Goal: Use online tool/utility: Utilize a website feature to perform a specific function

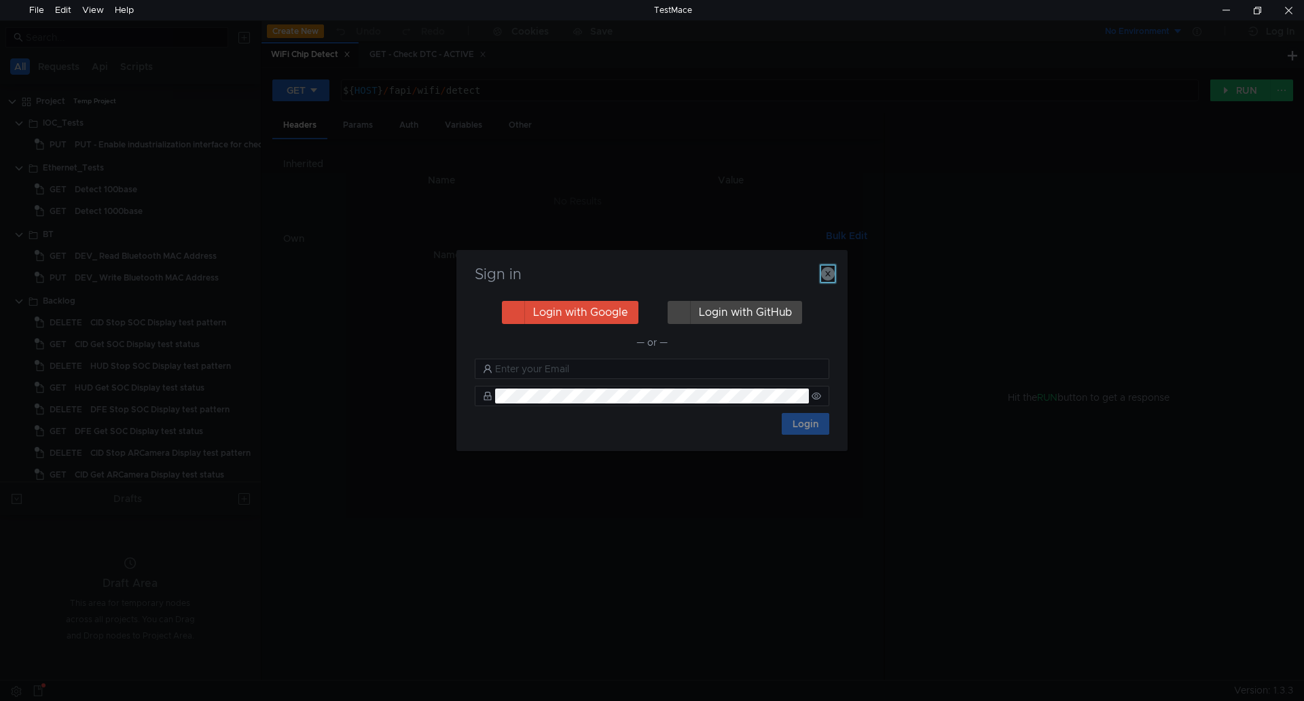
click at [822, 275] on icon "button" at bounding box center [828, 274] width 14 height 14
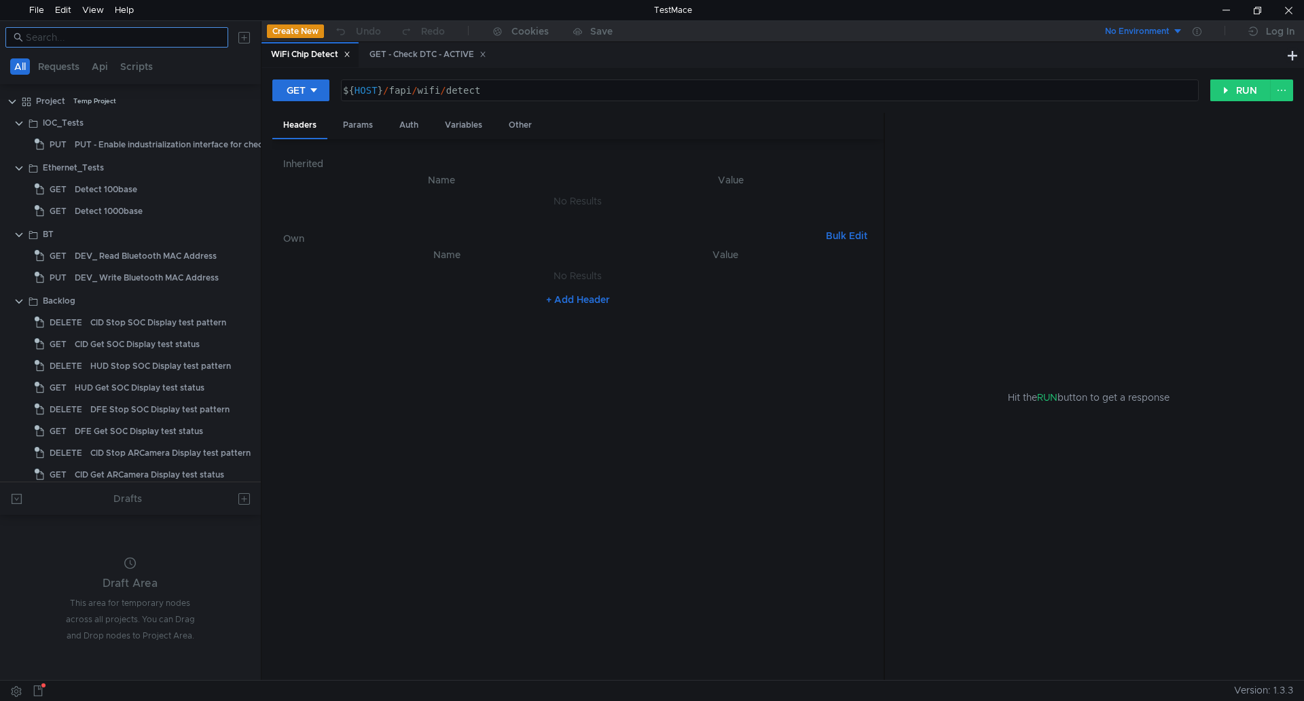
click at [158, 37] on input at bounding box center [123, 37] width 194 height 15
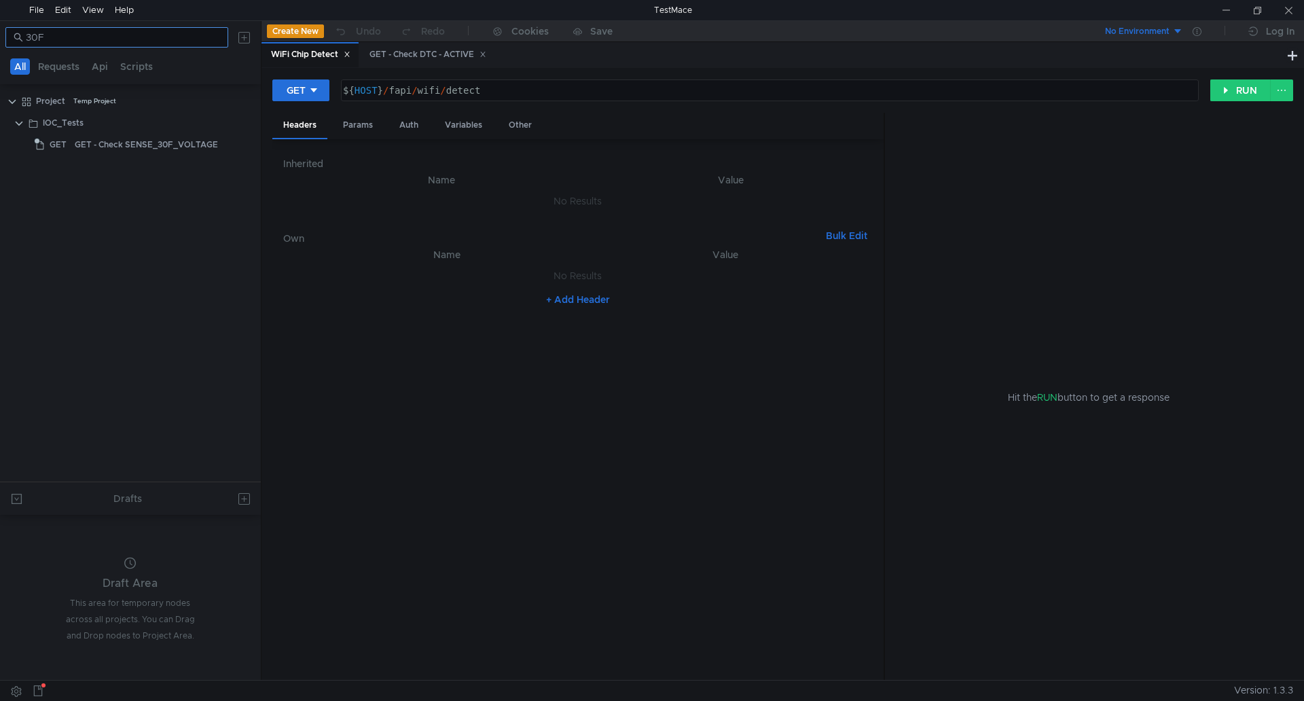
click at [147, 43] on input "30F" at bounding box center [123, 37] width 194 height 15
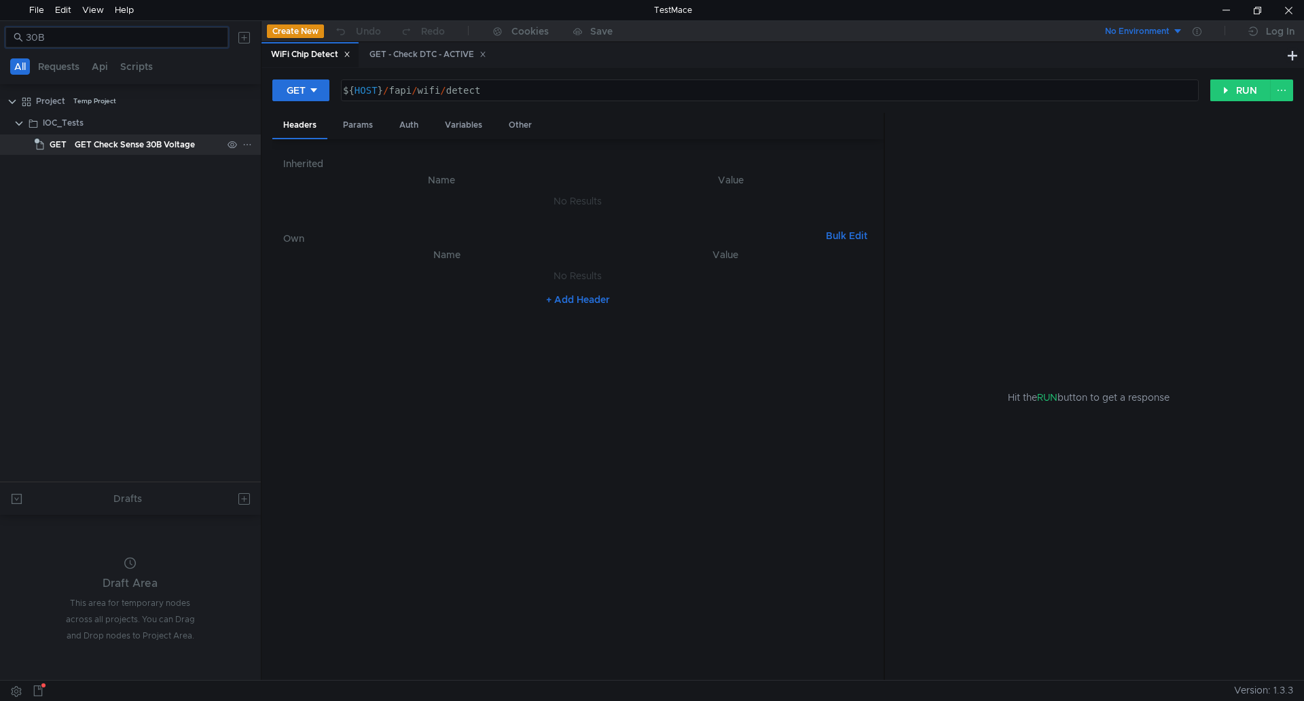
type input "30B"
click at [132, 147] on div "GET Check Sense 30B Voltage" at bounding box center [135, 144] width 120 height 20
click at [1243, 92] on button "RUN" at bounding box center [1240, 90] width 60 height 22
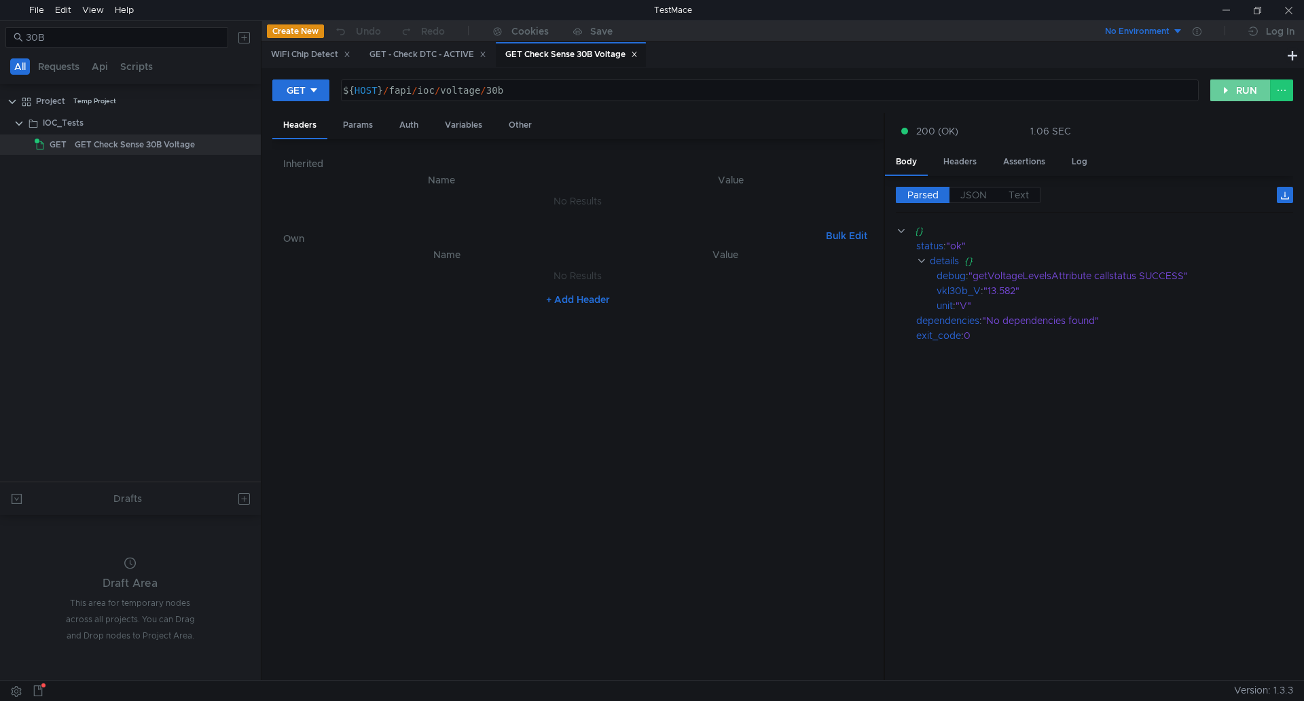
click at [1225, 93] on button "RUN" at bounding box center [1240, 90] width 60 height 22
click at [1208, 337] on div "0" at bounding box center [1120, 335] width 312 height 15
click at [1227, 93] on button "RUN" at bounding box center [1240, 90] width 60 height 22
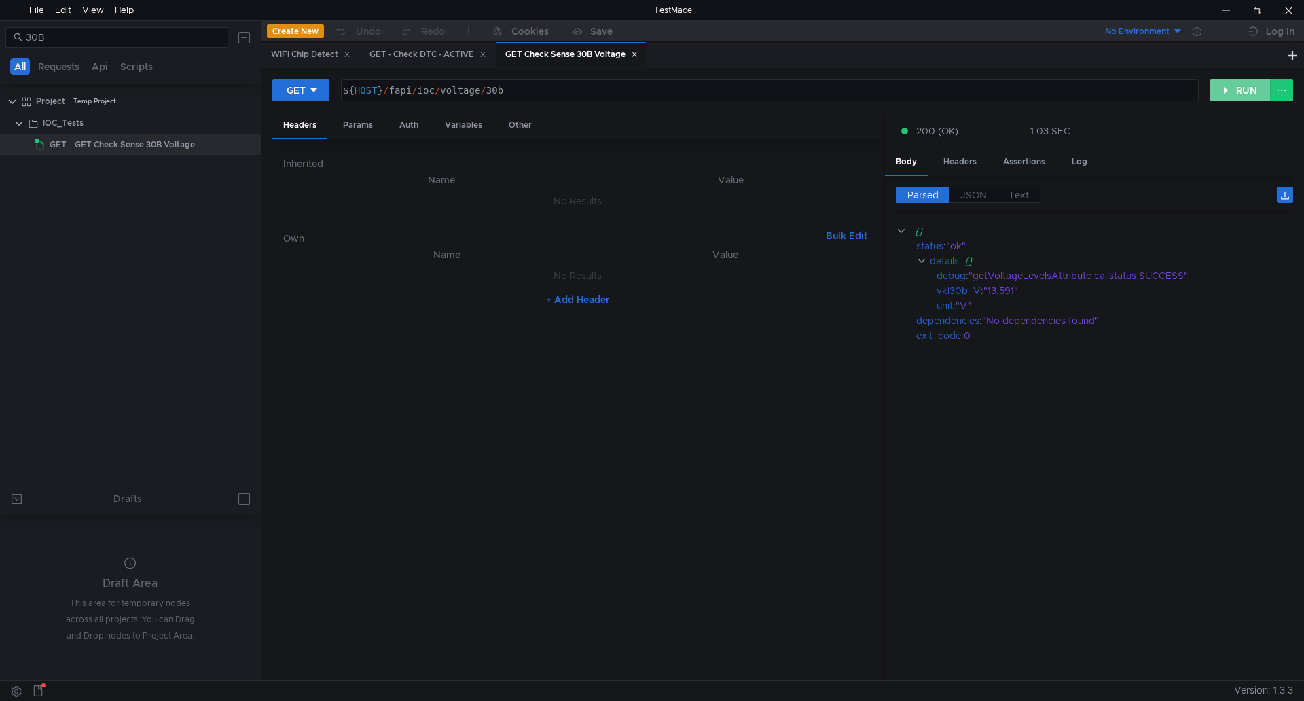
click at [1239, 96] on button "RUN" at bounding box center [1240, 90] width 60 height 22
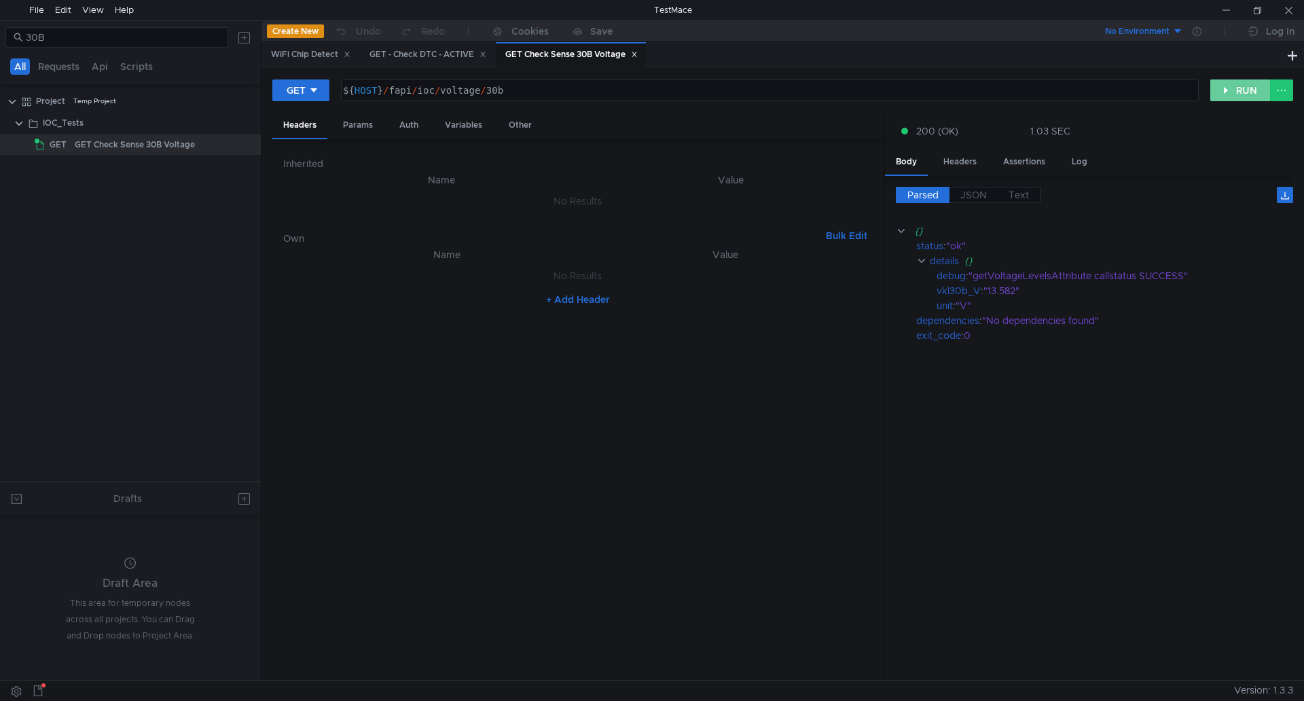
click at [1224, 98] on button "RUN" at bounding box center [1240, 90] width 60 height 22
click at [1289, 333] on div at bounding box center [1284, 335] width 17 height 12
click at [1190, 491] on cdk-virtual-scroll-viewport "{} status : "ok" details {} debug : "getVoltageLevelsAttribute callstatus SUCCE…" at bounding box center [1094, 446] width 397 height 446
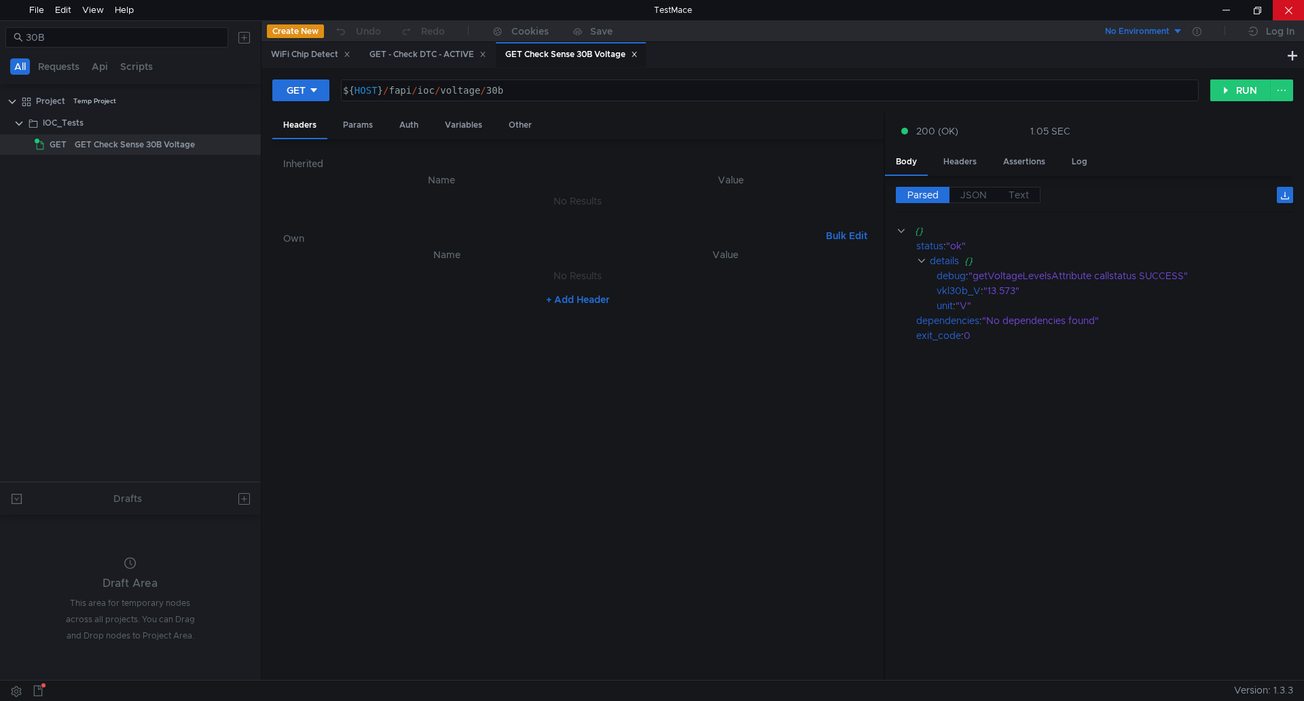
click at [1286, 18] on div at bounding box center [1287, 10] width 31 height 20
